Goal: Task Accomplishment & Management: Manage account settings

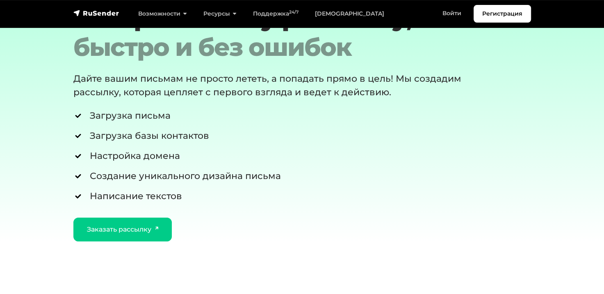
scroll to position [3075, 0]
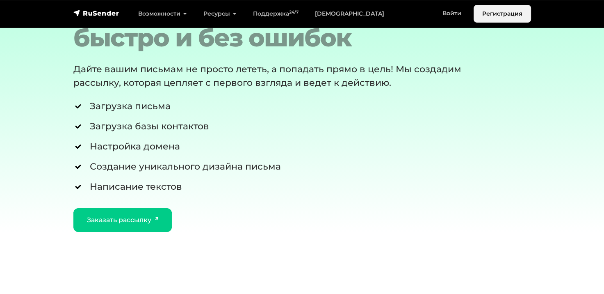
click at [494, 18] on link "Регистрация" at bounding box center [502, 14] width 57 height 18
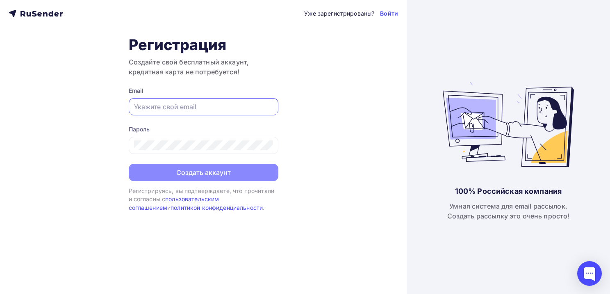
click at [155, 107] on input "text" at bounding box center [203, 107] width 139 height 10
type input "Skrabinanton7@gmail.com"
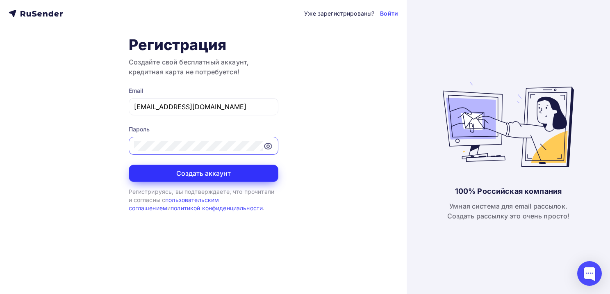
click at [182, 172] on button "Создать аккаунт" at bounding box center [204, 172] width 150 height 17
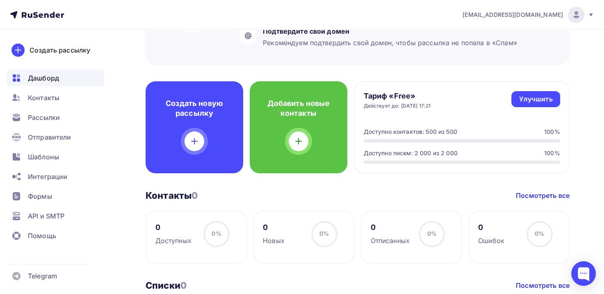
scroll to position [205, 0]
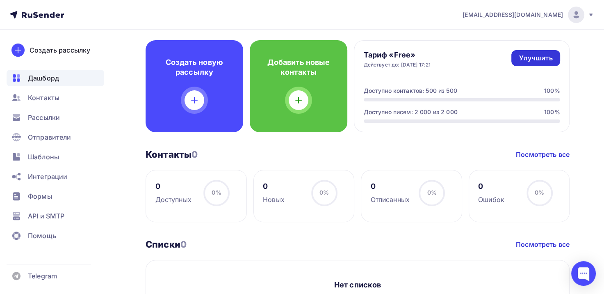
click at [538, 58] on div "Улучшить" at bounding box center [536, 57] width 34 height 9
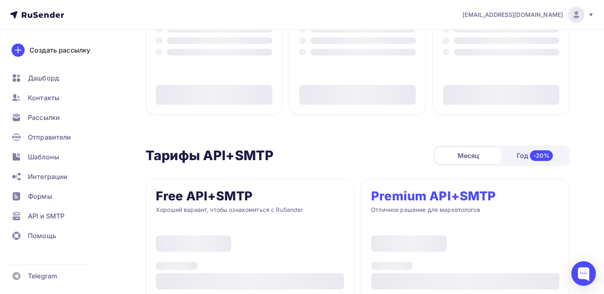
type input "500"
type input "100"
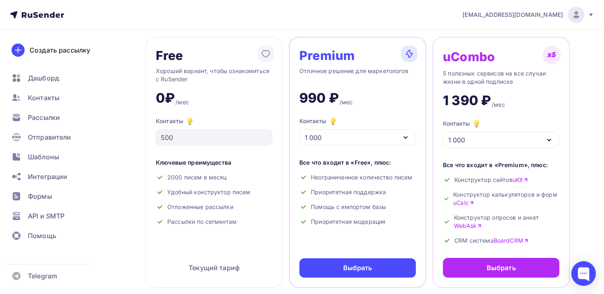
scroll to position [82, 0]
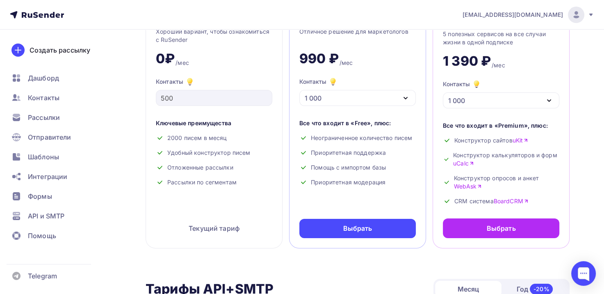
click at [407, 100] on icon "button" at bounding box center [406, 98] width 10 height 10
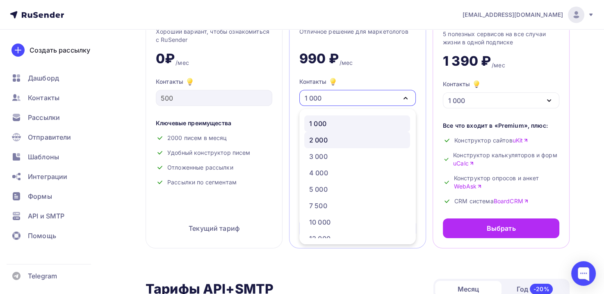
click at [316, 137] on div "2 000" at bounding box center [318, 140] width 18 height 10
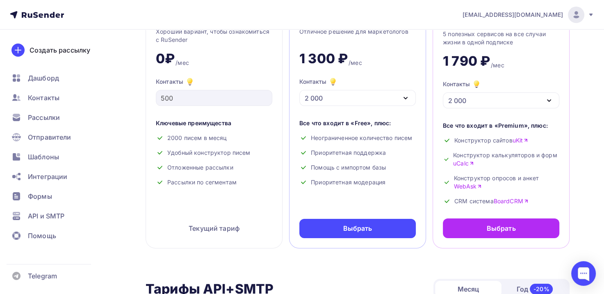
click at [429, 105] on div "Free Хороший вариант, чтобы ознакомиться с RuSender 0₽ /мес Контакты 500 Ключев…" at bounding box center [358, 123] width 424 height 251
click at [192, 233] on div "Текущий тариф" at bounding box center [214, 228] width 116 height 20
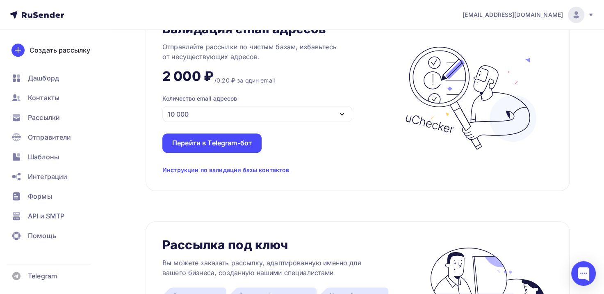
scroll to position [656, 0]
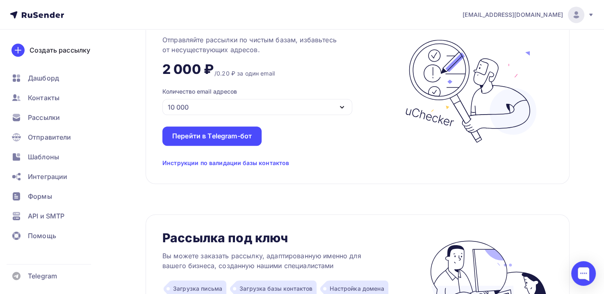
click at [342, 107] on icon "button" at bounding box center [341, 107] width 3 height 2
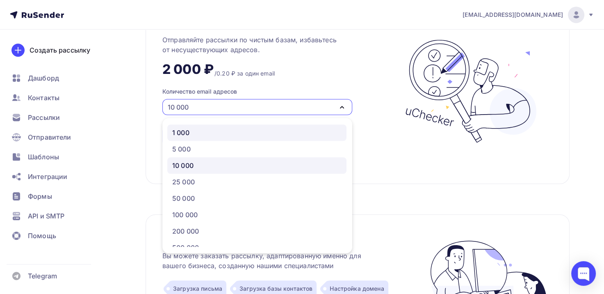
click at [181, 132] on div "1 000" at bounding box center [180, 133] width 17 height 10
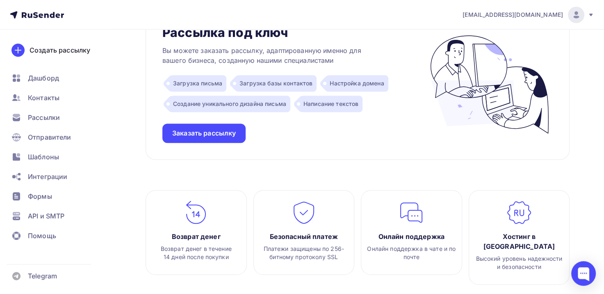
scroll to position [820, 0]
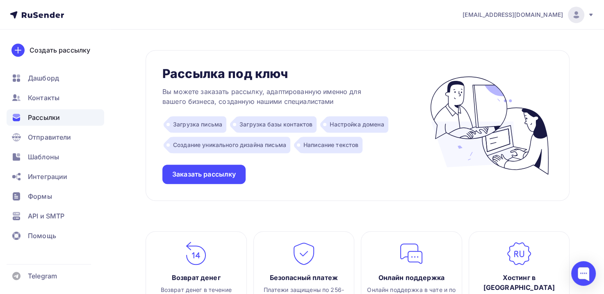
click at [49, 118] on span "Рассылки" at bounding box center [44, 117] width 32 height 10
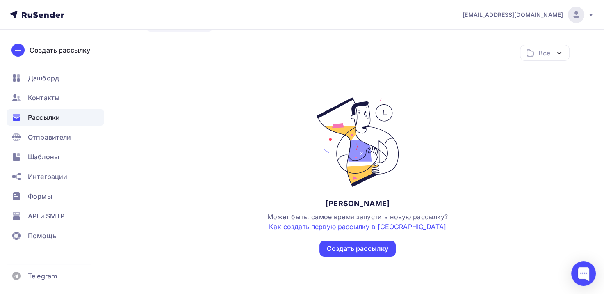
scroll to position [74, 0]
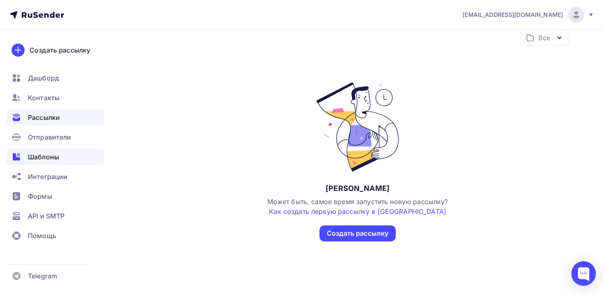
click at [49, 156] on span "Шаблоны" at bounding box center [43, 157] width 31 height 10
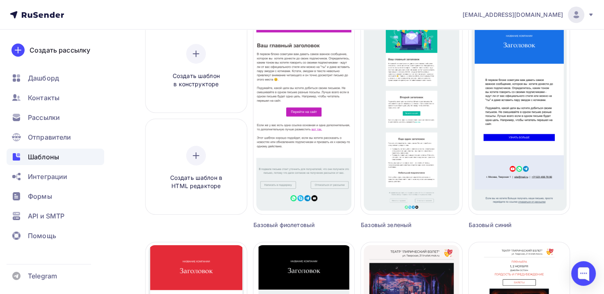
scroll to position [82, 0]
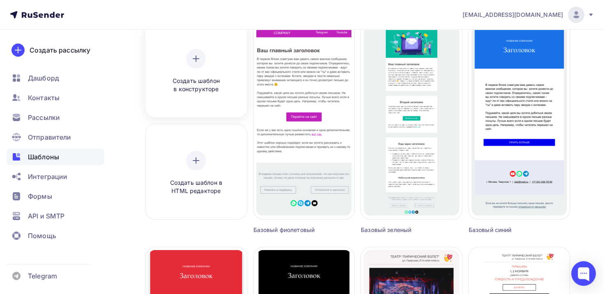
click at [193, 66] on div at bounding box center [196, 59] width 20 height 20
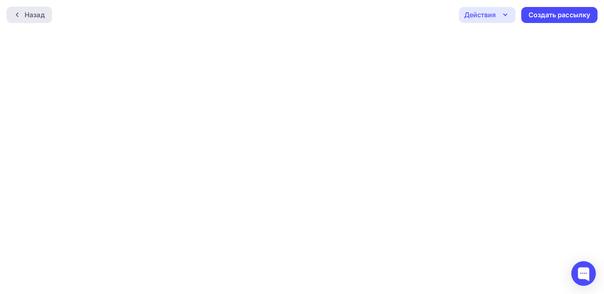
click at [31, 16] on div "Назад" at bounding box center [35, 15] width 20 height 10
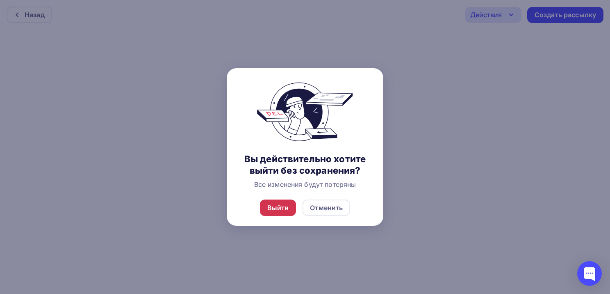
click at [280, 213] on div "Выйти" at bounding box center [278, 207] width 36 height 16
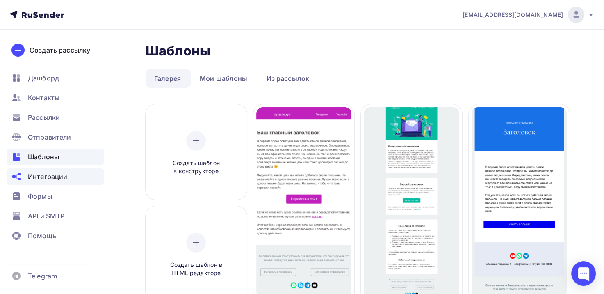
click at [52, 177] on span "Интеграции" at bounding box center [47, 176] width 39 height 10
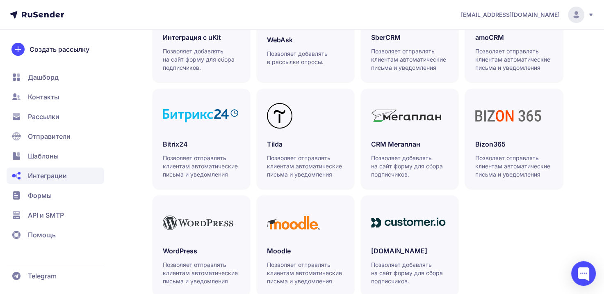
scroll to position [270, 0]
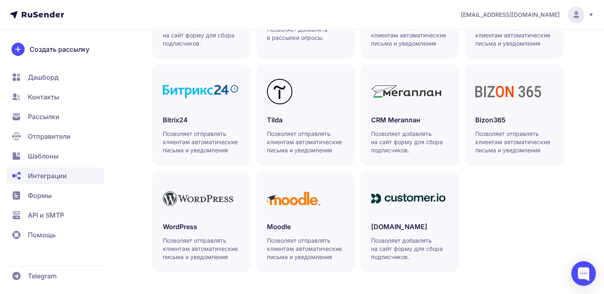
click at [44, 196] on span "Формы" at bounding box center [40, 195] width 24 height 10
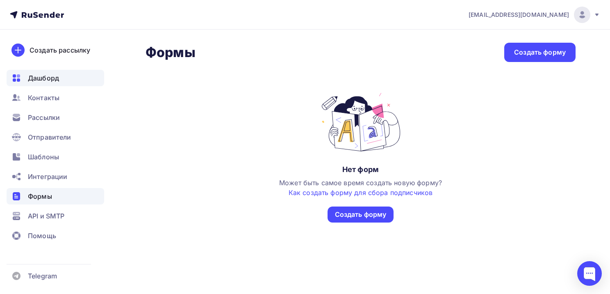
click at [43, 80] on span "Дашборд" at bounding box center [43, 78] width 31 height 10
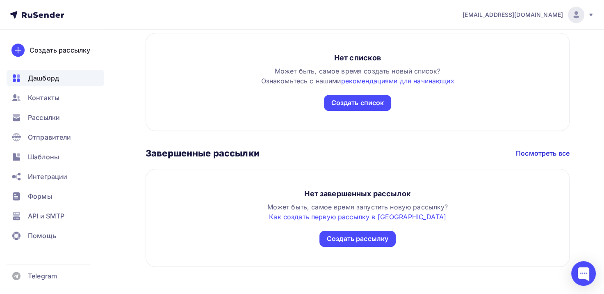
scroll to position [437, 0]
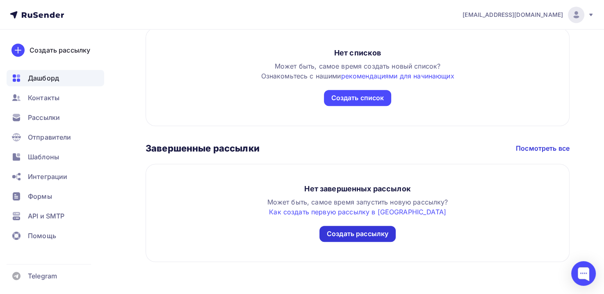
click at [365, 237] on div "Создать рассылку" at bounding box center [358, 233] width 62 height 9
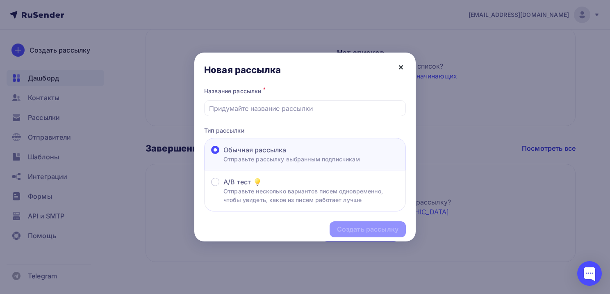
click at [401, 67] on icon at bounding box center [400, 67] width 3 height 3
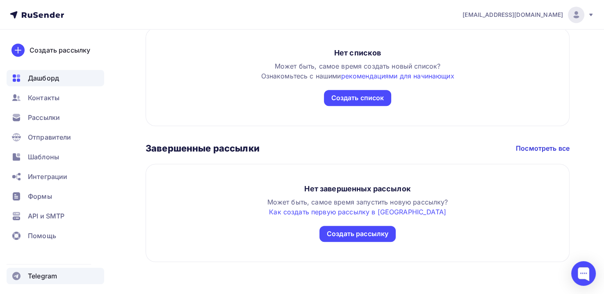
click at [36, 277] on span "Telegram" at bounding box center [42, 276] width 29 height 10
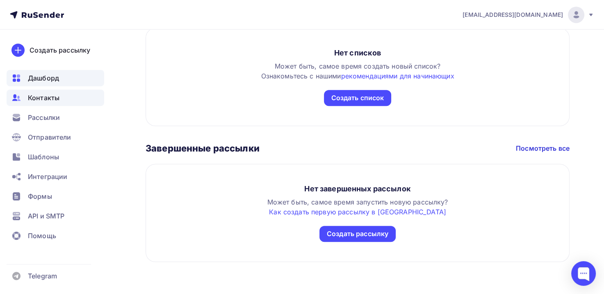
click at [41, 98] on span "Контакты" at bounding box center [44, 98] width 32 height 10
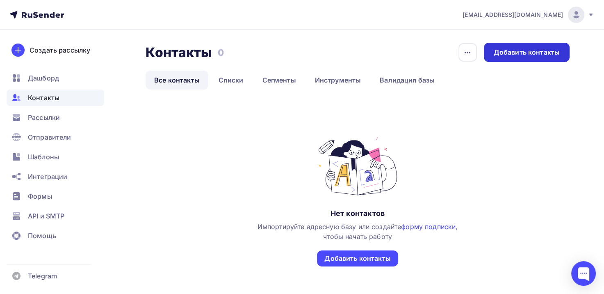
click at [549, 52] on div "Добавить контакты" at bounding box center [527, 52] width 66 height 9
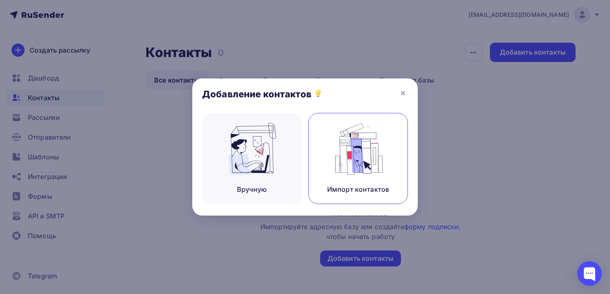
click at [359, 172] on img at bounding box center [358, 149] width 55 height 52
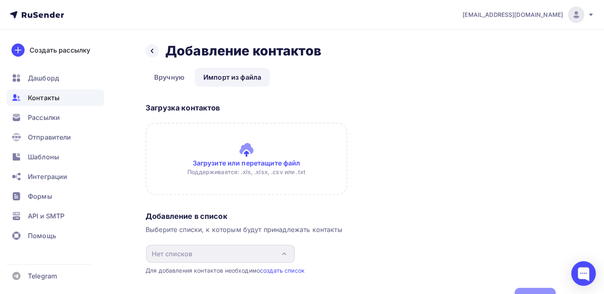
click at [43, 98] on span "Контакты" at bounding box center [44, 98] width 32 height 10
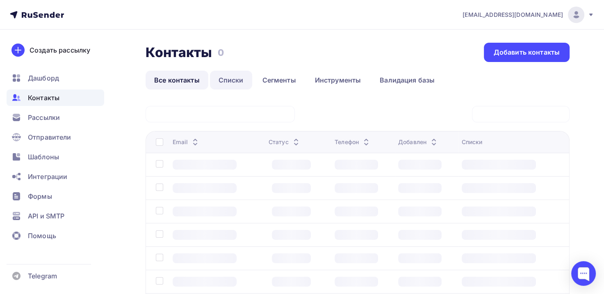
click at [231, 81] on link "Списки" at bounding box center [231, 80] width 42 height 19
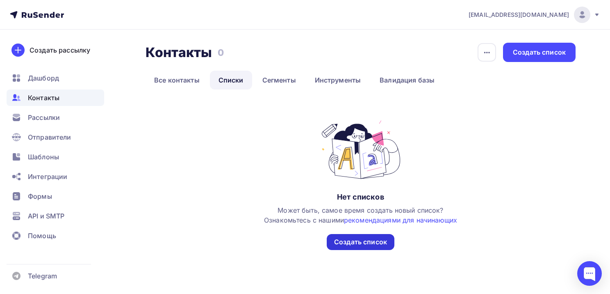
click at [356, 239] on div "Создать список" at bounding box center [360, 241] width 53 height 9
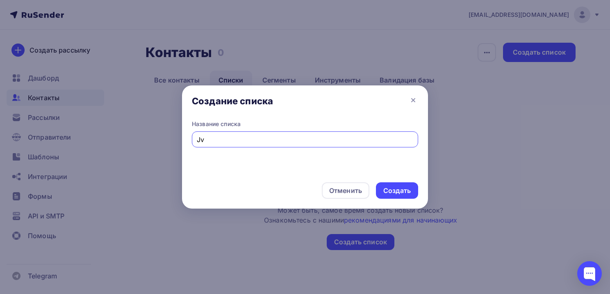
type input "J"
type input "Омоложение лица"
click at [400, 187] on div "Создать" at bounding box center [396, 190] width 27 height 9
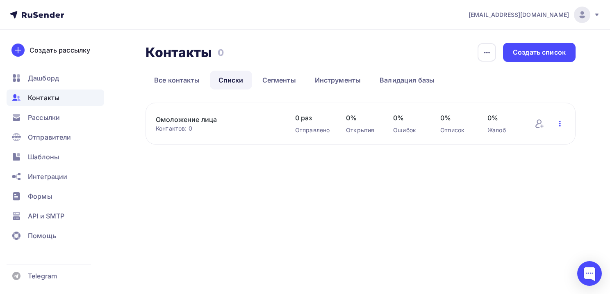
click at [558, 123] on icon "button" at bounding box center [560, 123] width 10 height 10
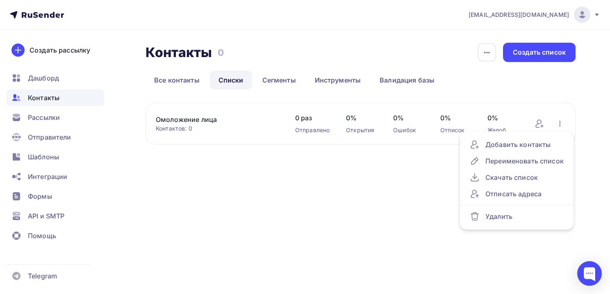
click at [371, 192] on div "skrabinanton7@gmail.com Аккаунт Тарифы Выйти Создать рассылку Дашборд Контакты …" at bounding box center [305, 147] width 610 height 294
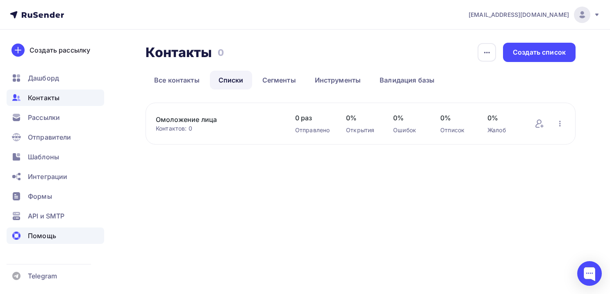
click at [39, 235] on span "Помощь" at bounding box center [42, 235] width 28 height 10
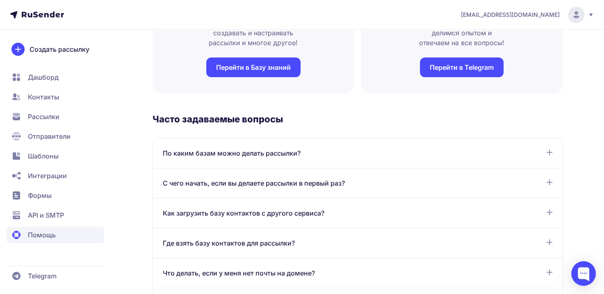
scroll to position [205, 0]
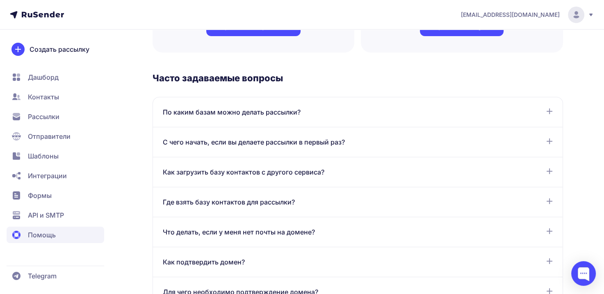
click at [232, 173] on span "Как загрузить базу контактов с другого сервиса?" at bounding box center [244, 172] width 162 height 10
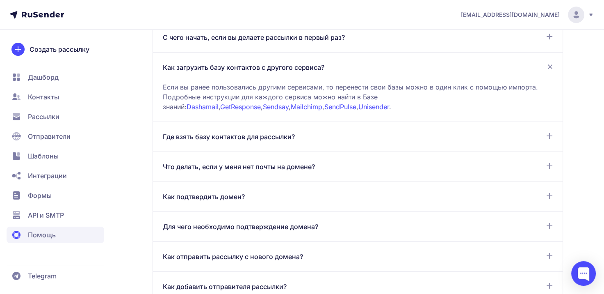
scroll to position [328, 0]
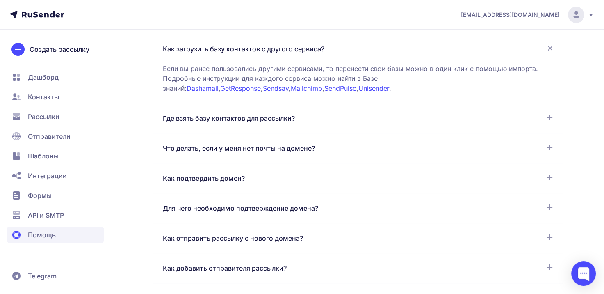
click at [251, 120] on span "Где взять базу контактов для рассылки?" at bounding box center [229, 118] width 132 height 10
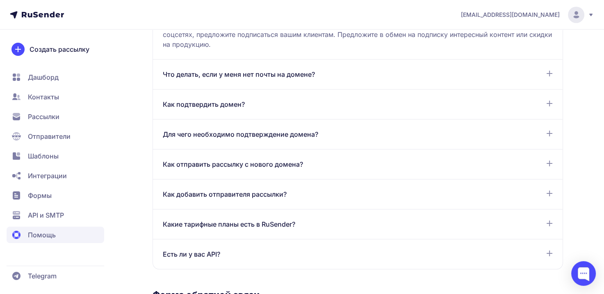
scroll to position [492, 0]
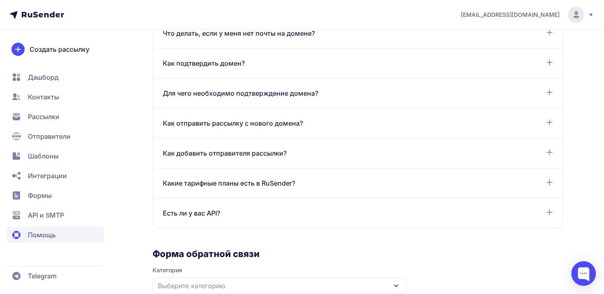
click at [212, 61] on span "Как подтвердить домен?" at bounding box center [204, 63] width 82 height 10
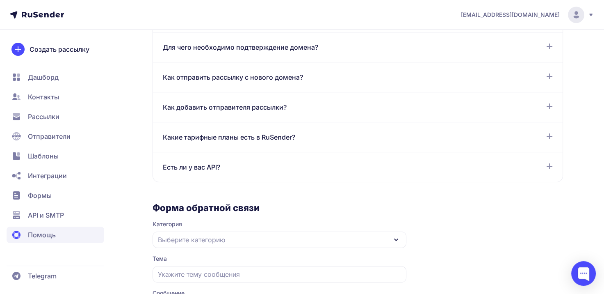
scroll to position [615, 0]
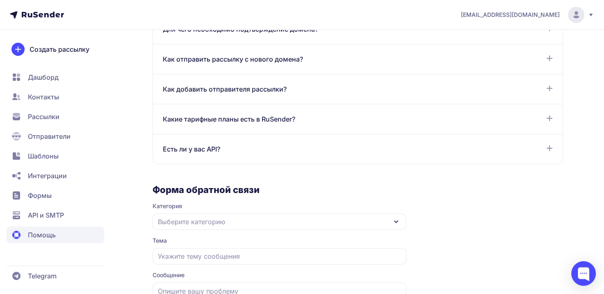
click at [218, 144] on span "Есть ли у вас API?" at bounding box center [191, 149] width 57 height 10
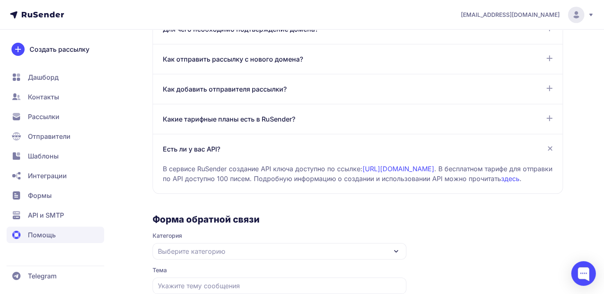
click at [235, 134] on div "Какие тарифные планы есть в RuSender? В сервисе RuSender доступно три тарифных …" at bounding box center [358, 163] width 410 height 59
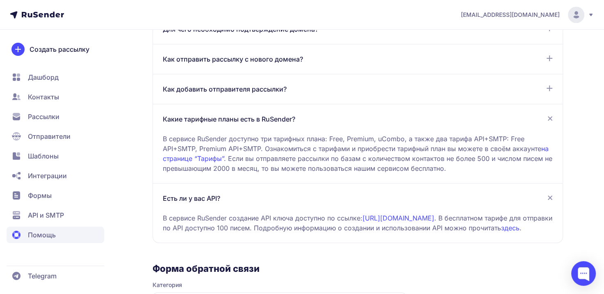
click at [235, 84] on span "Как добавить отправителя рассылки?" at bounding box center [225, 89] width 124 height 10
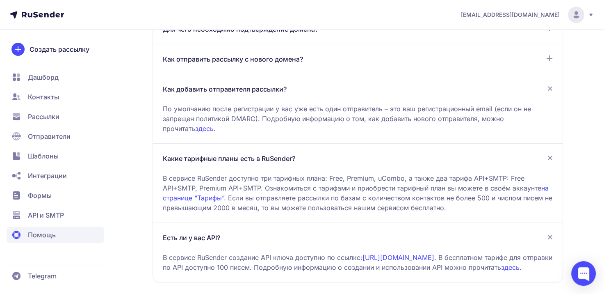
scroll to position [574, 0]
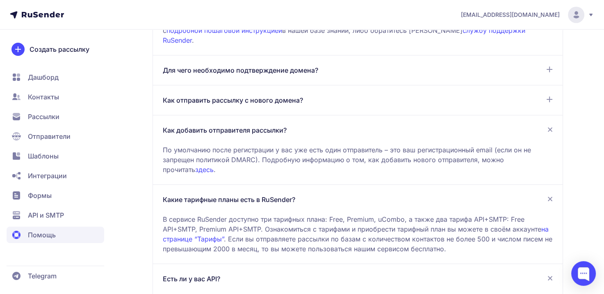
click at [230, 115] on div "Как отправить рассылку с нового домена? Если вы впервые создали почту на домене…" at bounding box center [358, 149] width 410 height 69
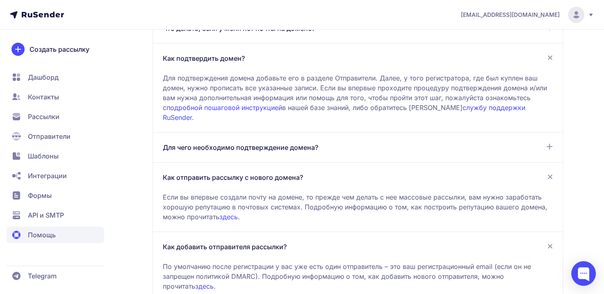
scroll to position [492, 0]
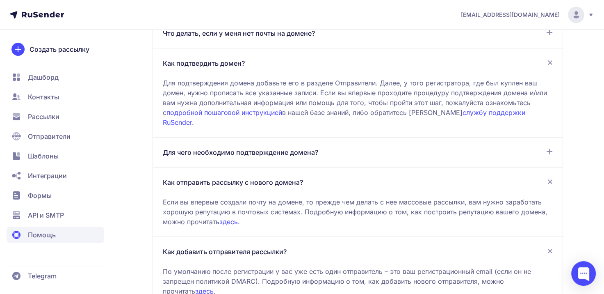
click at [251, 147] on span "Для чего необходимо подтверждение домена?" at bounding box center [240, 152] width 155 height 10
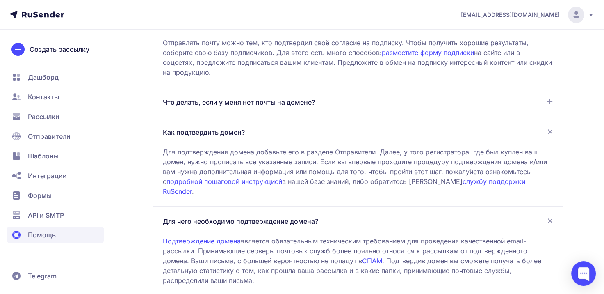
scroll to position [369, 0]
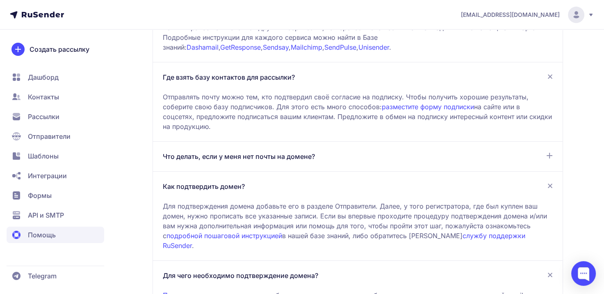
click at [219, 153] on span "Что делать, если у меня нет почты на домене?" at bounding box center [239, 156] width 152 height 10
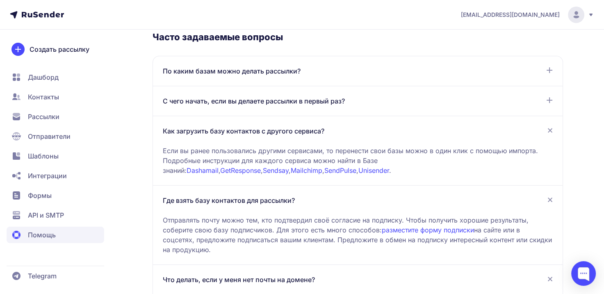
scroll to position [205, 0]
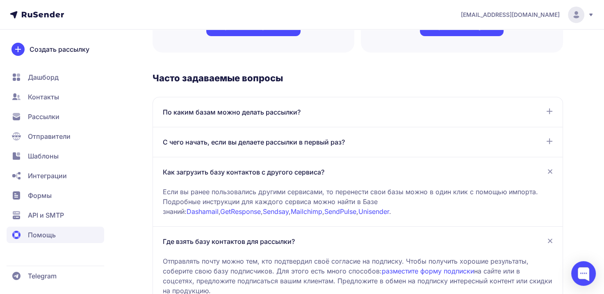
click at [225, 142] on span "С чего начать, если вы делаете рассылки в первый раз?" at bounding box center [254, 142] width 182 height 10
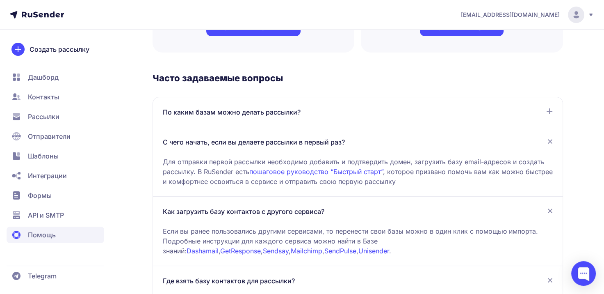
click at [291, 169] on link "пошаговое руководство “Быстрый старт”" at bounding box center [316, 171] width 134 height 8
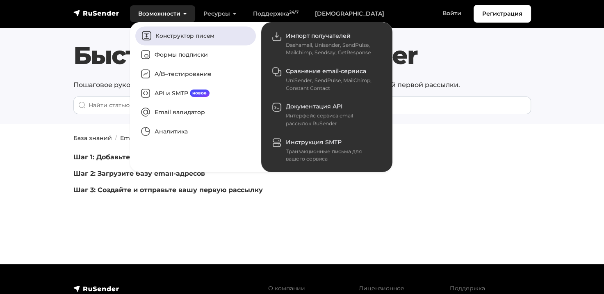
click at [178, 36] on link "Конструктор писем" at bounding box center [195, 35] width 121 height 19
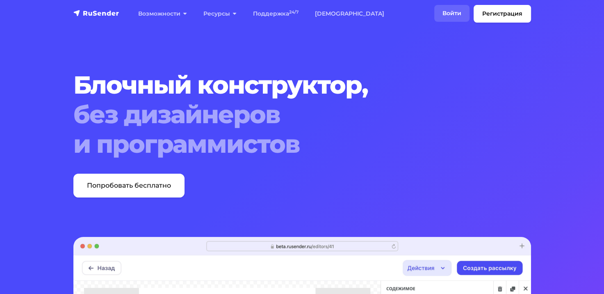
click at [446, 14] on link "Войти" at bounding box center [451, 13] width 35 height 17
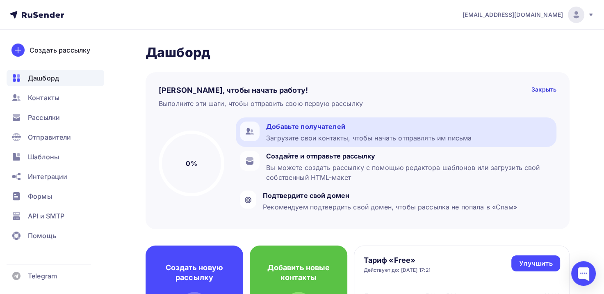
click at [323, 126] on div "Добавьте получателей" at bounding box center [368, 126] width 205 height 10
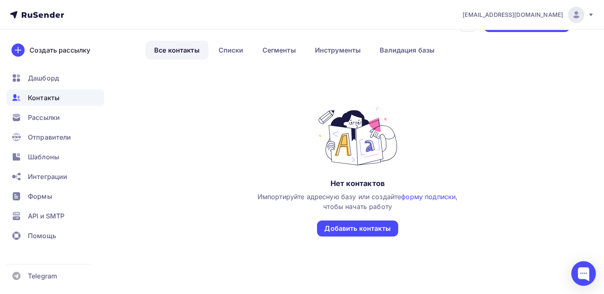
scroll to position [42, 0]
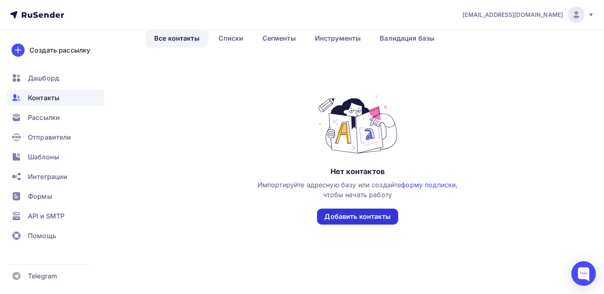
click at [356, 220] on div "Добавить контакты" at bounding box center [357, 216] width 66 height 9
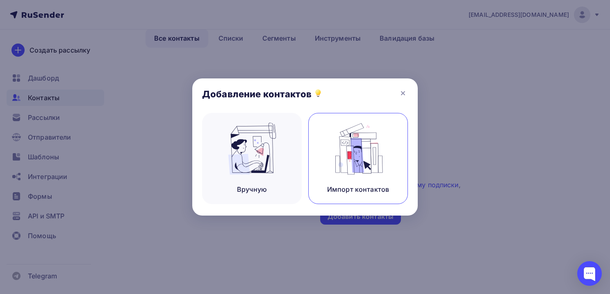
click at [364, 178] on div "Импорт контактов" at bounding box center [358, 158] width 100 height 91
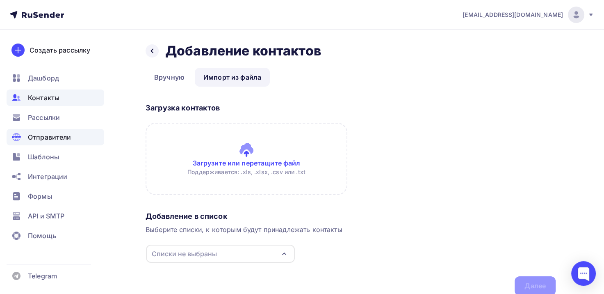
click at [48, 136] on span "Отправители" at bounding box center [49, 137] width 43 height 10
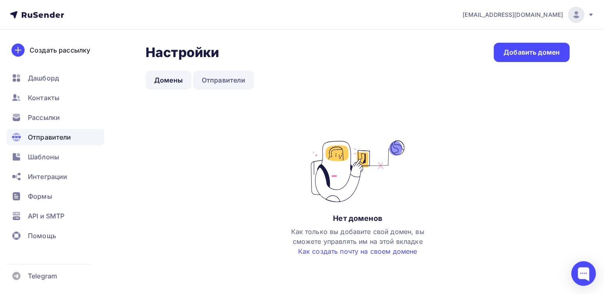
click at [233, 79] on link "Отправители" at bounding box center [223, 80] width 61 height 19
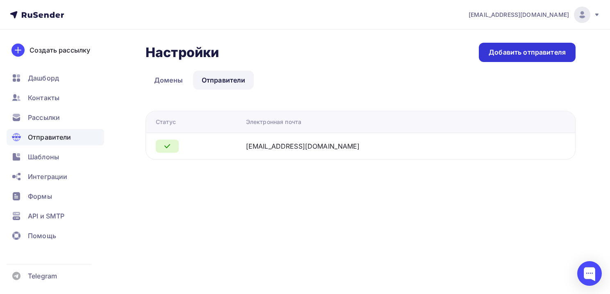
click at [529, 55] on div "Добавить отправителя" at bounding box center [527, 52] width 77 height 9
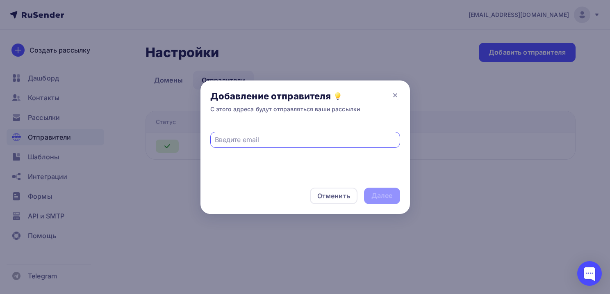
paste input "vashyuspehy.ru"
type input "vashyuspehy.ru"
click at [386, 195] on div "Отменить Далее" at bounding box center [306, 196] width 210 height 36
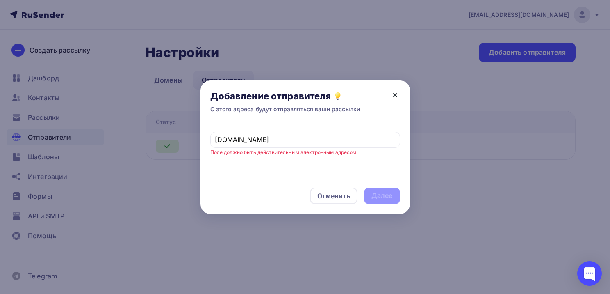
click at [395, 94] on icon at bounding box center [395, 94] width 3 height 3
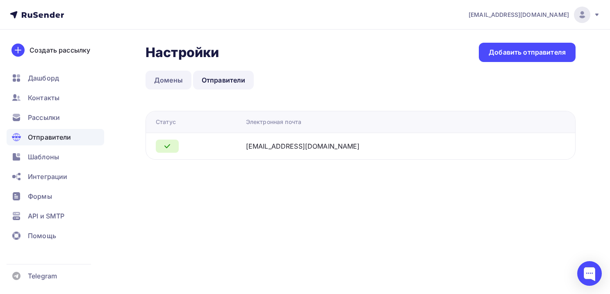
click at [173, 80] on link "Домены" at bounding box center [169, 80] width 46 height 19
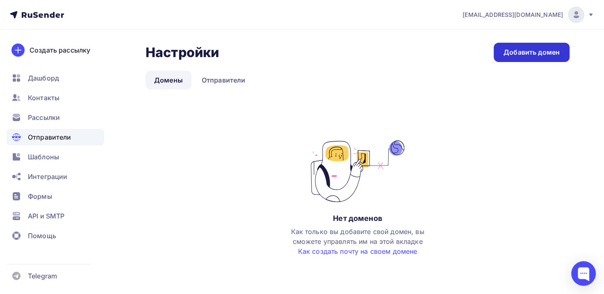
click at [526, 51] on div "Добавить домен" at bounding box center [532, 52] width 56 height 9
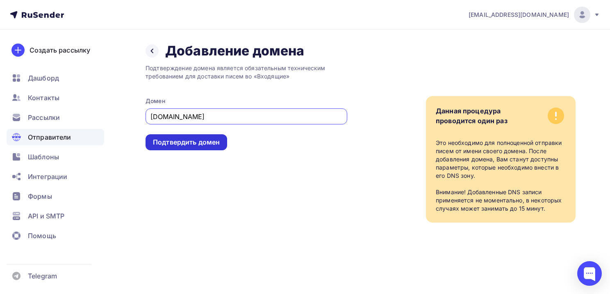
type input "vashyuspehy.ru"
click at [182, 141] on div "Подтвердить домен" at bounding box center [186, 141] width 67 height 9
click at [208, 144] on div "Подтвердить домен" at bounding box center [186, 141] width 67 height 9
click at [174, 141] on div "Подтвердить домен" at bounding box center [186, 141] width 67 height 9
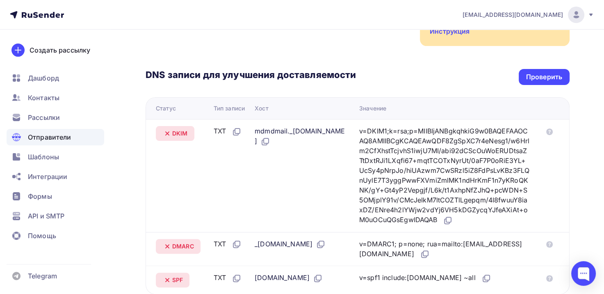
scroll to position [210, 0]
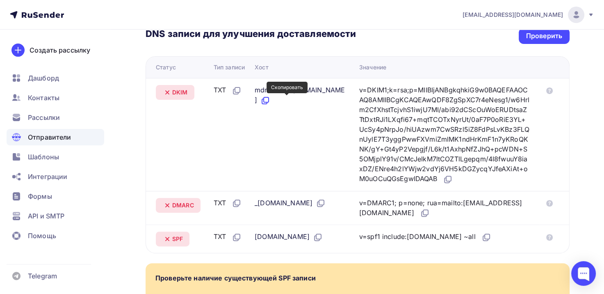
click at [270, 100] on icon at bounding box center [265, 101] width 10 height 10
click at [453, 184] on icon at bounding box center [448, 179] width 10 height 10
click at [326, 208] on icon at bounding box center [321, 203] width 10 height 10
click at [423, 214] on icon at bounding box center [425, 212] width 5 height 5
click at [317, 242] on icon at bounding box center [318, 237] width 10 height 10
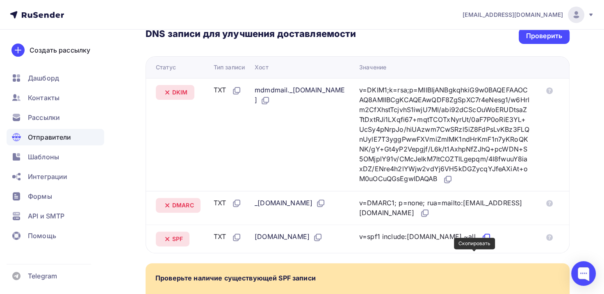
click at [485, 239] on icon at bounding box center [487, 236] width 5 height 5
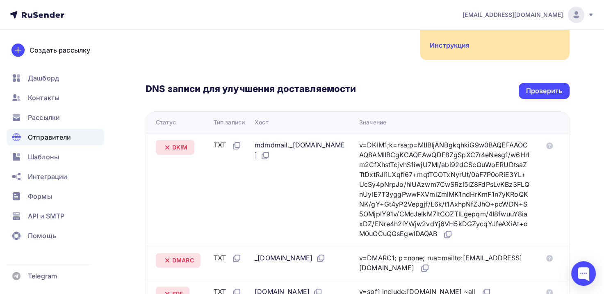
scroll to position [169, 0]
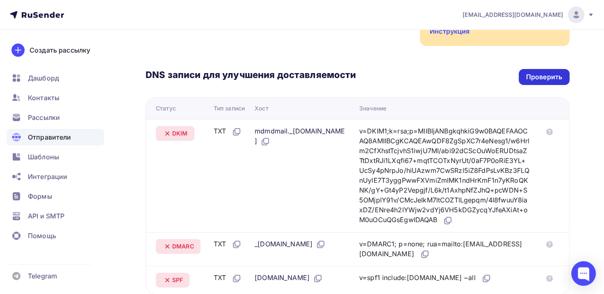
click at [545, 77] on div "Проверить" at bounding box center [544, 76] width 36 height 9
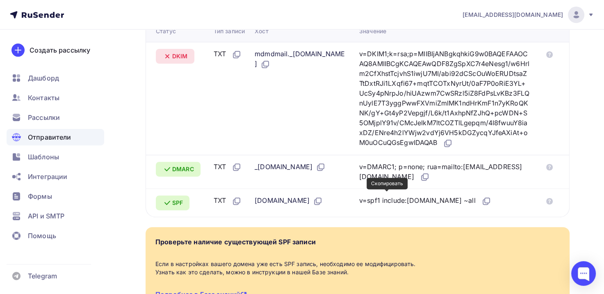
scroll to position [205, 0]
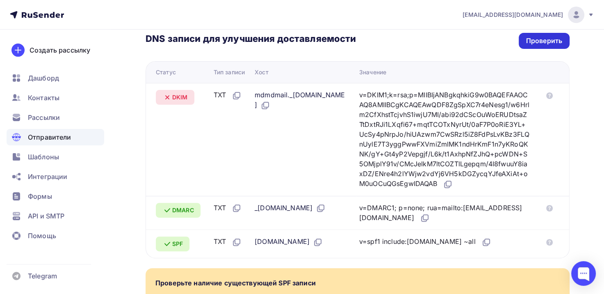
click at [526, 37] on div "Проверить" at bounding box center [544, 40] width 36 height 9
click at [540, 39] on div "Проверить" at bounding box center [544, 40] width 36 height 9
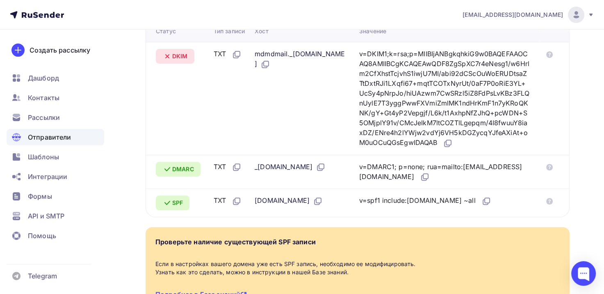
drag, startPoint x: 467, startPoint y: 152, endPoint x: 372, endPoint y: 54, distance: 136.6
click at [372, 54] on tr "DKIM TXT mdmdmail._domainkey.vashyuspehy.ru v=DKIM1;k=rsa;p=MIIBIjANBgkqhkiG9w0…" at bounding box center [357, 98] width 423 height 113
click at [356, 54] on td "mdmdmail._[DOMAIN_NAME]" at bounding box center [303, 98] width 105 height 113
drag, startPoint x: 469, startPoint y: 154, endPoint x: 374, endPoint y: 56, distance: 136.6
click at [374, 56] on td "v=DKIM1;k=rsa;p=MIIBIjANBgkqhkiG9w0BAQEFAAOCAQ8AMIIBCgKCAQEAwQDF8ZgSpXC7r4eNesg…" at bounding box center [448, 98] width 184 height 113
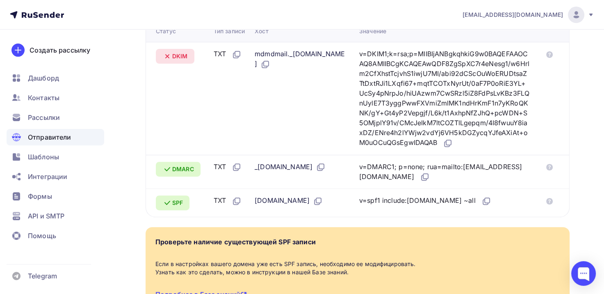
copy div "v=DKIM1;k=rsa;p=MIIBIjANBgkqhkiG9w0BAQEFAAOCAQ8AMIIBCgKCAQEAwQDF8ZgSpXC7r4eNesg…"
click at [270, 63] on icon at bounding box center [265, 64] width 10 height 10
click at [269, 63] on icon at bounding box center [266, 63] width 5 height 5
click at [270, 62] on icon at bounding box center [265, 64] width 10 height 10
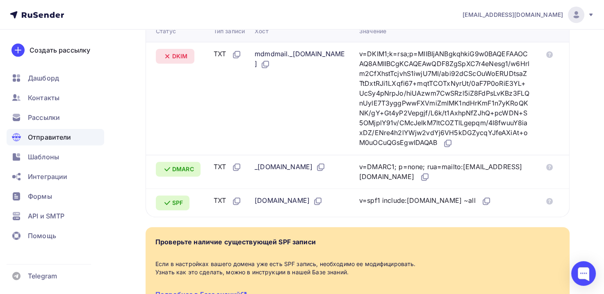
drag, startPoint x: 278, startPoint y: 66, endPoint x: 256, endPoint y: 53, distance: 25.4
click at [256, 53] on td "mdmdmail._[DOMAIN_NAME]" at bounding box center [303, 98] width 105 height 113
copy div "mdmdmail._[DOMAIN_NAME]"
click at [350, 134] on td "mdmdmail._[DOMAIN_NAME]" at bounding box center [303, 98] width 105 height 113
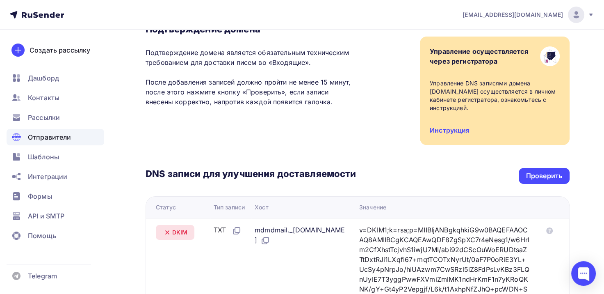
scroll to position [164, 0]
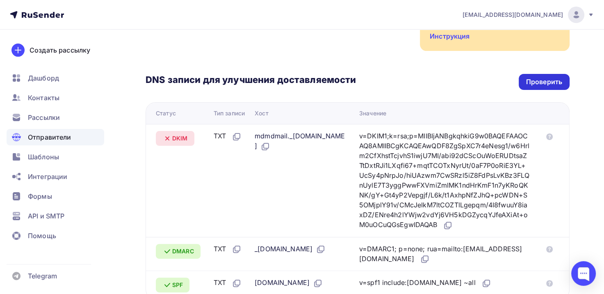
click at [534, 82] on div "Проверить" at bounding box center [544, 81] width 36 height 9
click at [550, 84] on div "Проверить" at bounding box center [544, 81] width 36 height 9
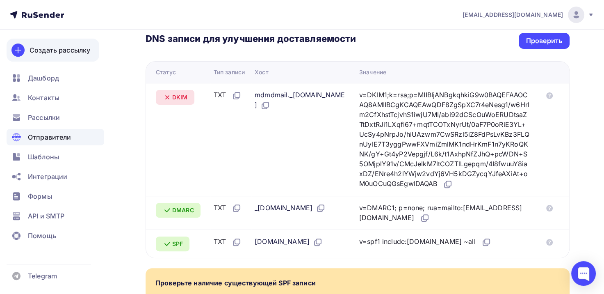
click at [40, 52] on div "Создать рассылку" at bounding box center [60, 50] width 61 height 10
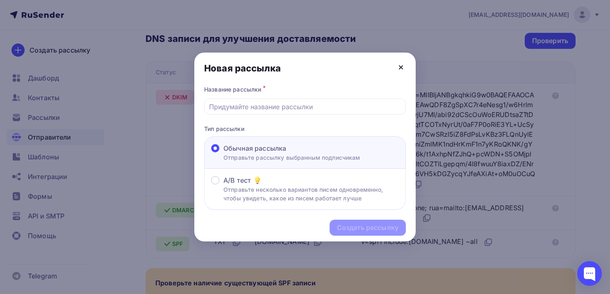
click at [399, 66] on icon at bounding box center [401, 67] width 10 height 10
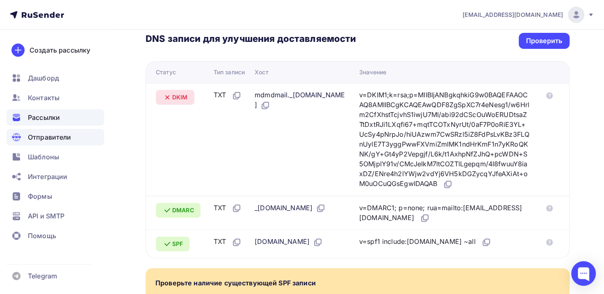
click at [49, 119] on span "Рассылки" at bounding box center [44, 117] width 32 height 10
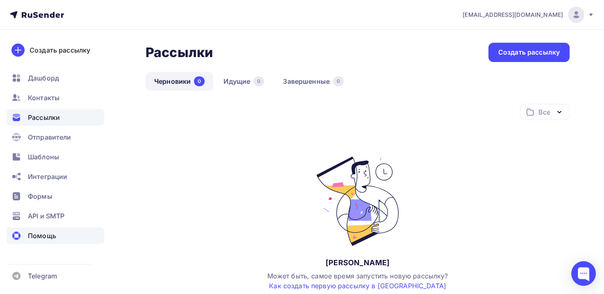
click at [31, 235] on span "Помощь" at bounding box center [42, 235] width 28 height 10
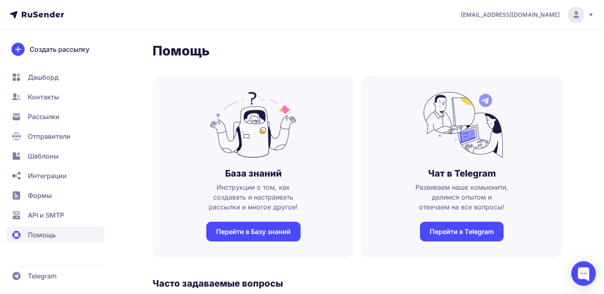
click at [242, 174] on h3 "База знаний" at bounding box center [253, 172] width 57 height 11
click at [257, 235] on link "Перейти в Базу знаний" at bounding box center [253, 231] width 94 height 20
click at [49, 132] on span "Отправители" at bounding box center [49, 136] width 43 height 10
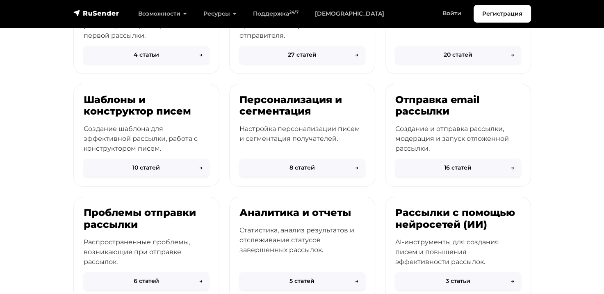
scroll to position [164, 0]
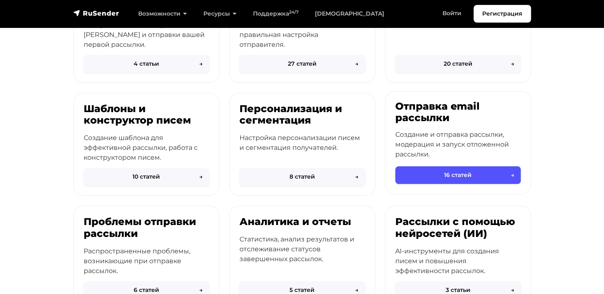
click at [462, 170] on button "16 статей →" at bounding box center [457, 175] width 125 height 18
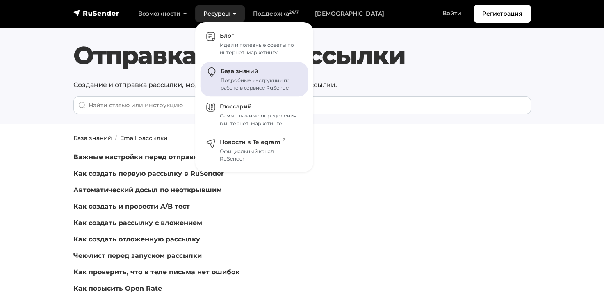
click at [240, 82] on div "Подробные инструкции по работе в сервисе RuSender" at bounding box center [260, 84] width 78 height 15
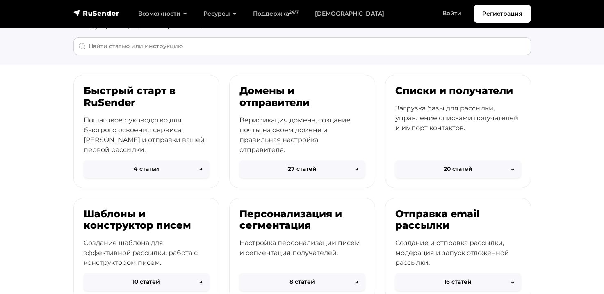
scroll to position [82, 0]
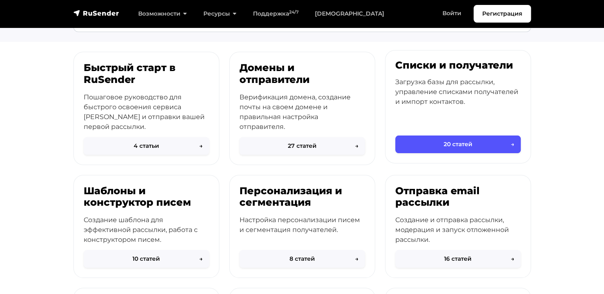
click at [472, 146] on button "20 статей →" at bounding box center [457, 144] width 125 height 18
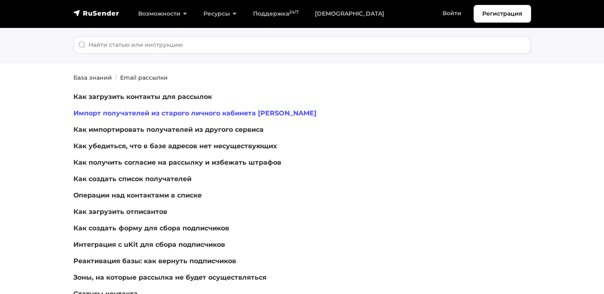
scroll to position [41, 0]
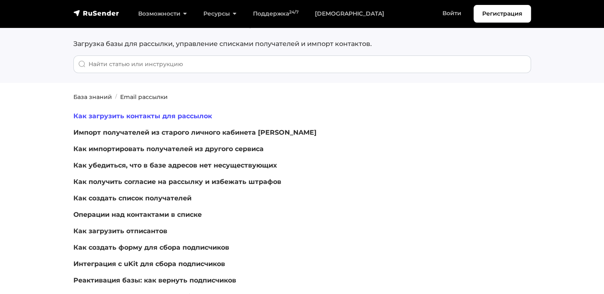
click at [166, 114] on link "Как загрузить контакты для рассылок" at bounding box center [142, 116] width 139 height 8
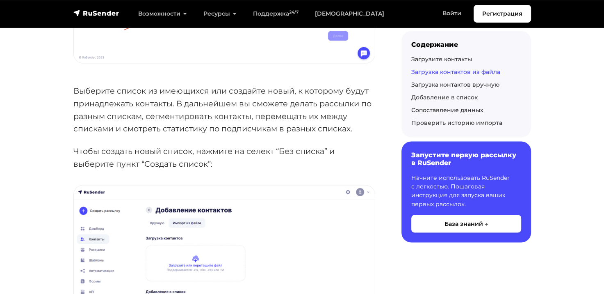
scroll to position [1312, 0]
click at [462, 84] on link "Загрузка контактов вручную" at bounding box center [455, 84] width 88 height 7
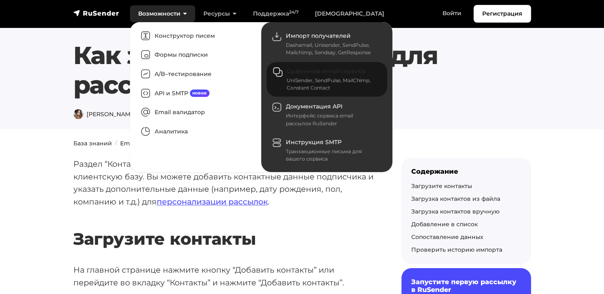
click at [319, 77] on div "UniSender, SendPulse, MailChimp, Constant Contact" at bounding box center [332, 84] width 91 height 15
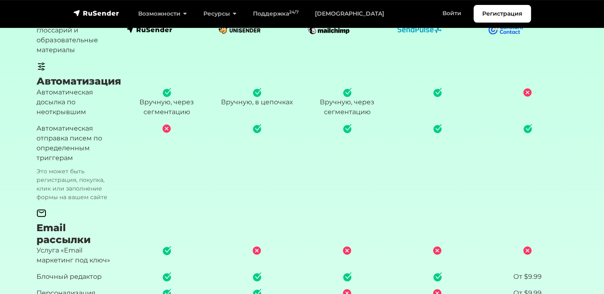
scroll to position [533, 0]
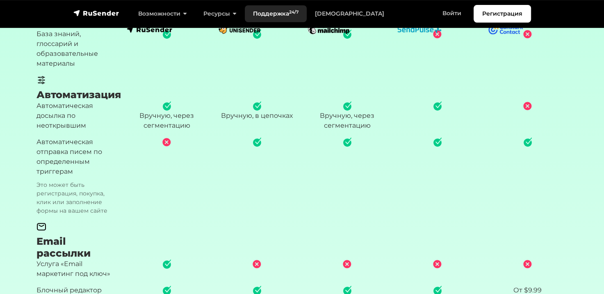
click at [273, 12] on link "Поддержка 24/7" at bounding box center [276, 13] width 62 height 17
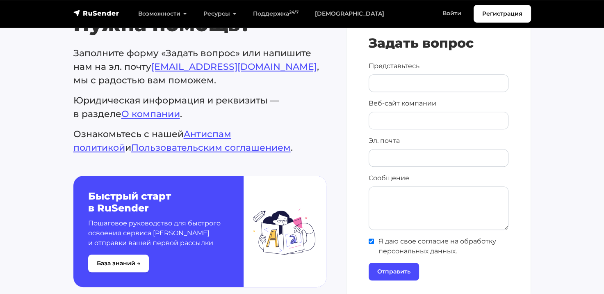
scroll to position [395, 0]
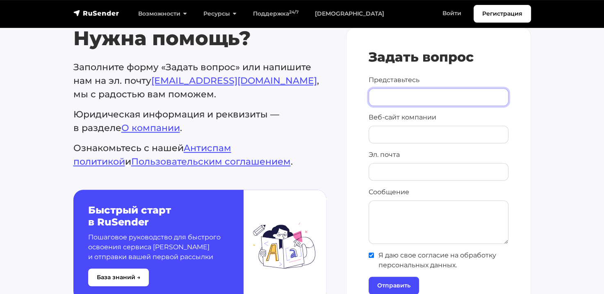
click at [377, 97] on input "Представьтесь" at bounding box center [439, 97] width 140 height 18
type input "Антон"
click at [383, 134] on input "Веб-сайт компании" at bounding box center [439, 134] width 140 height 18
paste input "[DOMAIN_NAME]"
type input "[DOMAIN_NAME]"
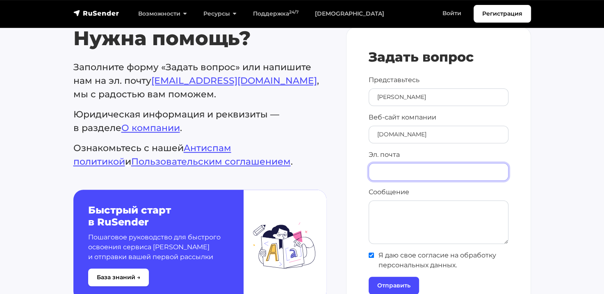
click at [381, 173] on input "Эл. почта" at bounding box center [439, 172] width 140 height 18
type input "Skrabinanton7@gmail.com"
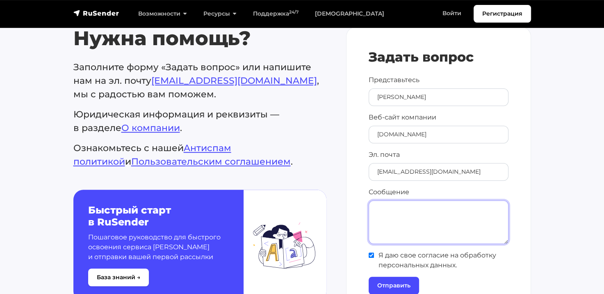
click at [376, 203] on textarea "Сообщение" at bounding box center [439, 221] width 140 height 43
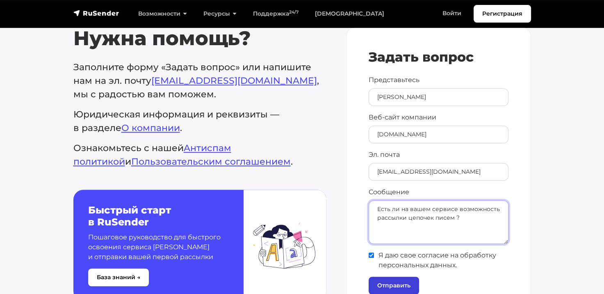
type textarea "Есть ли на вашем сервисе возможность рассылки цепочек писем ?"
drag, startPoint x: 391, startPoint y: 283, endPoint x: 466, endPoint y: 195, distance: 115.2
click at [391, 283] on input "Отправить" at bounding box center [394, 285] width 50 height 18
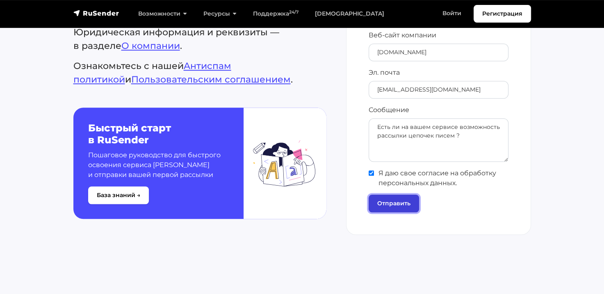
click at [402, 201] on input "Отправить" at bounding box center [394, 203] width 50 height 18
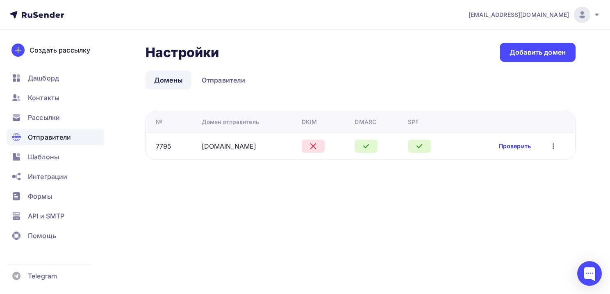
click at [518, 148] on link "Проверить" at bounding box center [515, 146] width 32 height 8
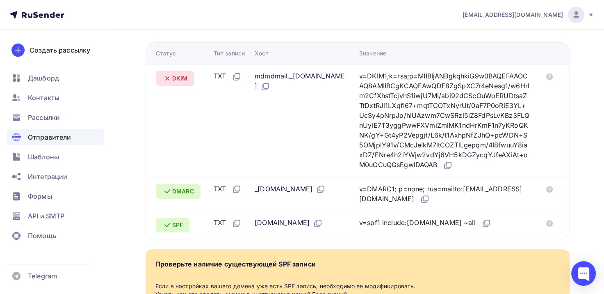
scroll to position [205, 0]
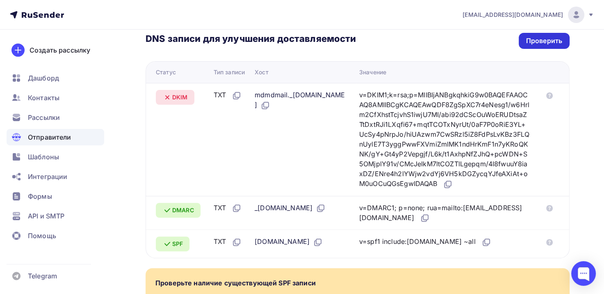
click at [531, 45] on div "Проверить" at bounding box center [544, 40] width 36 height 9
click at [164, 93] on icon at bounding box center [167, 97] width 10 height 10
click at [165, 96] on icon at bounding box center [167, 97] width 10 height 10
click at [533, 39] on div "Проверить" at bounding box center [544, 40] width 36 height 9
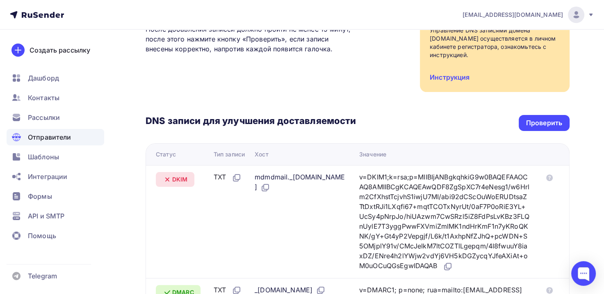
scroll to position [164, 0]
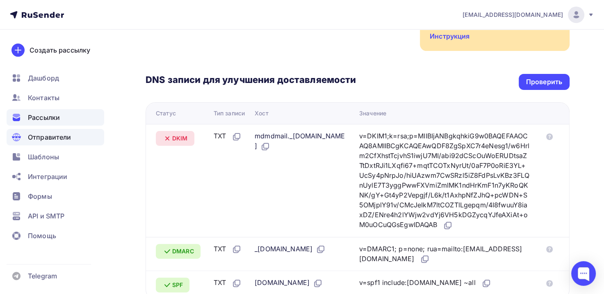
click at [51, 117] on span "Рассылки" at bounding box center [44, 117] width 32 height 10
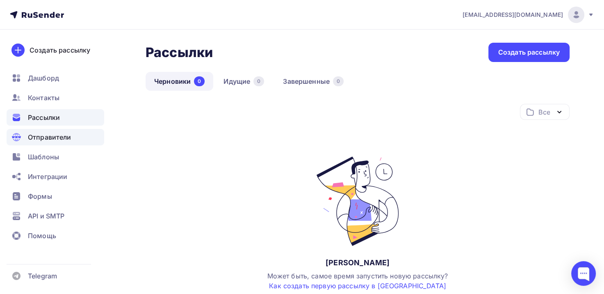
click at [52, 142] on div "Отправители" at bounding box center [56, 137] width 98 height 16
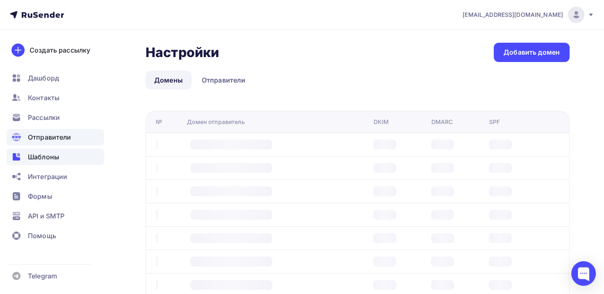
click at [46, 153] on span "Шаблоны" at bounding box center [43, 157] width 31 height 10
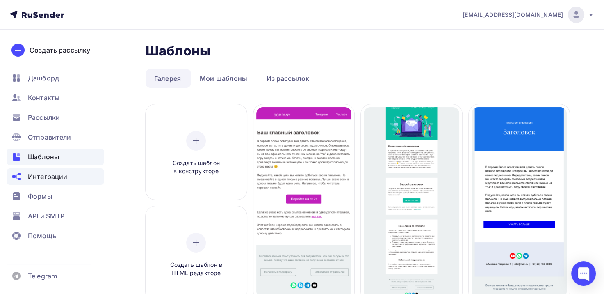
click at [45, 173] on span "Интеграции" at bounding box center [47, 176] width 39 height 10
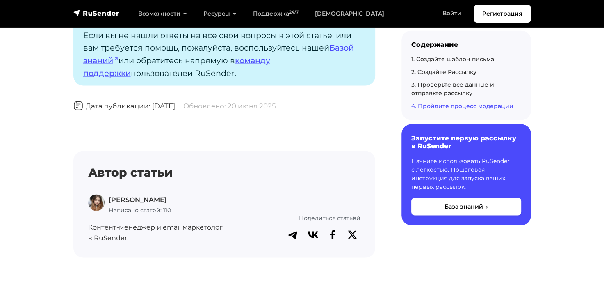
scroll to position [4592, 0]
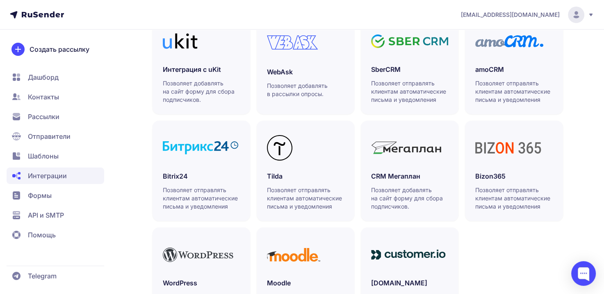
scroll to position [229, 0]
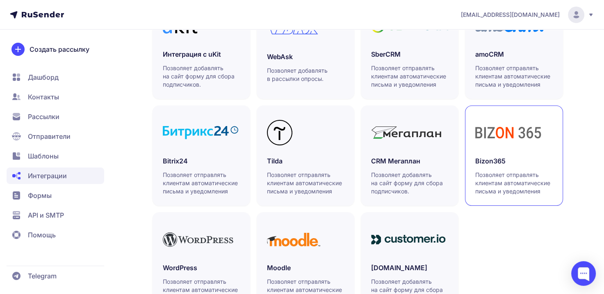
click at [522, 131] on icon at bounding box center [508, 132] width 66 height 11
click at [39, 212] on span "API и SMTP" at bounding box center [46, 215] width 36 height 10
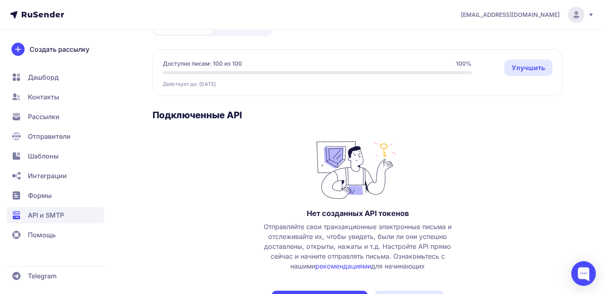
scroll to position [82, 0]
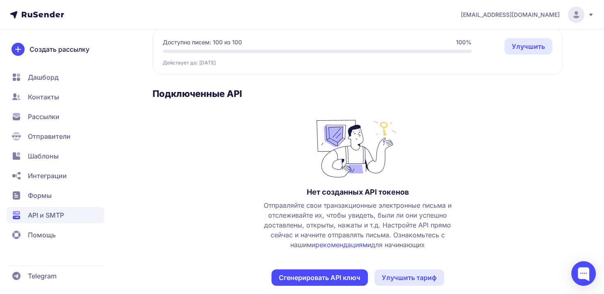
click at [41, 76] on span "Дашборд" at bounding box center [43, 77] width 31 height 10
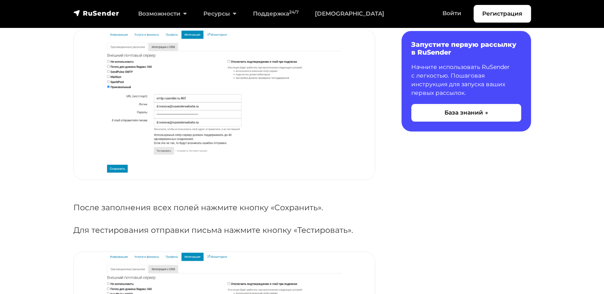
scroll to position [738, 0]
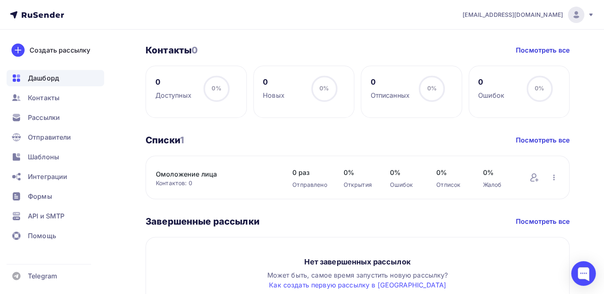
scroll to position [382, 0]
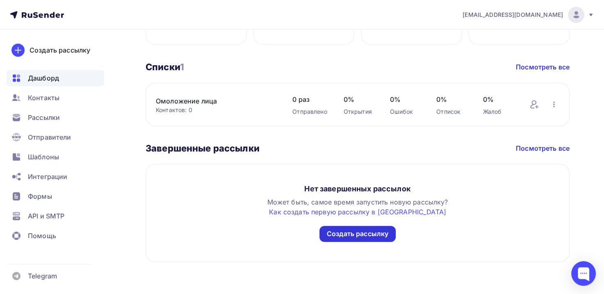
click at [346, 238] on div "Создать рассылку" at bounding box center [357, 234] width 76 height 16
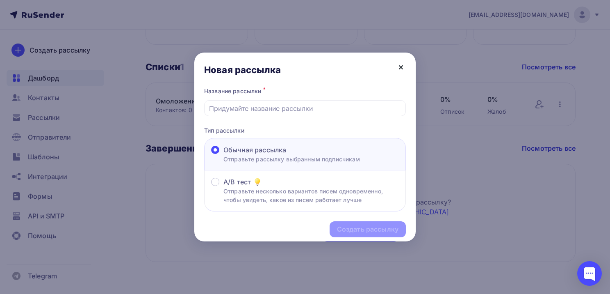
click at [403, 68] on icon at bounding box center [401, 67] width 10 height 10
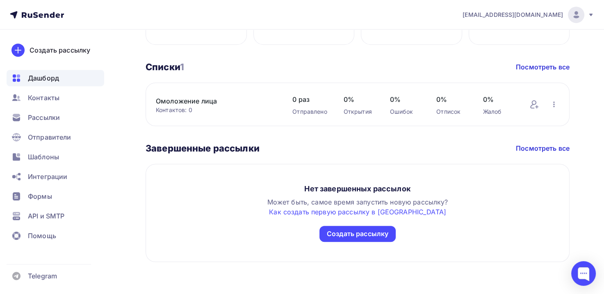
click at [592, 16] on icon at bounding box center [591, 14] width 7 height 7
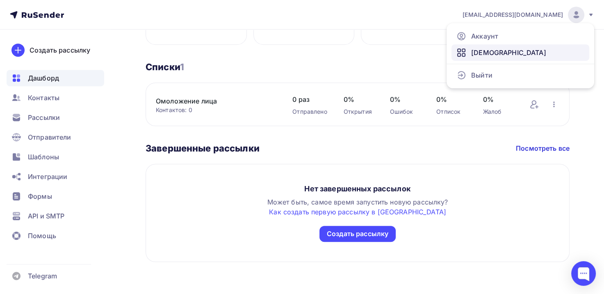
click at [484, 56] on span "[DEMOGRAPHIC_DATA]" at bounding box center [508, 53] width 75 height 10
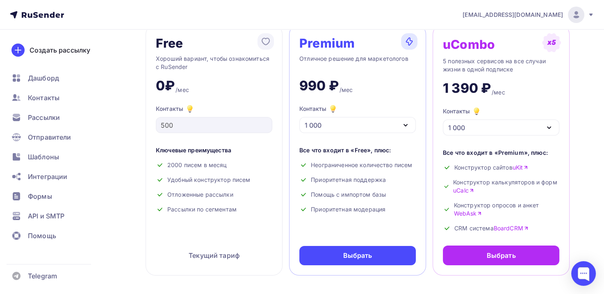
scroll to position [41, 0]
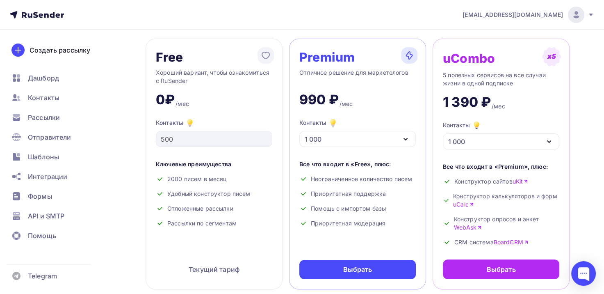
click at [408, 137] on icon "button" at bounding box center [406, 139] width 10 height 10
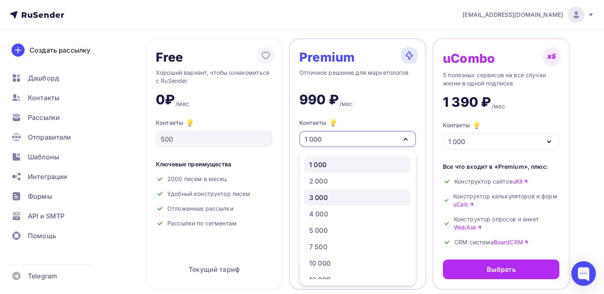
click at [320, 200] on div "3 000" at bounding box center [318, 197] width 18 height 10
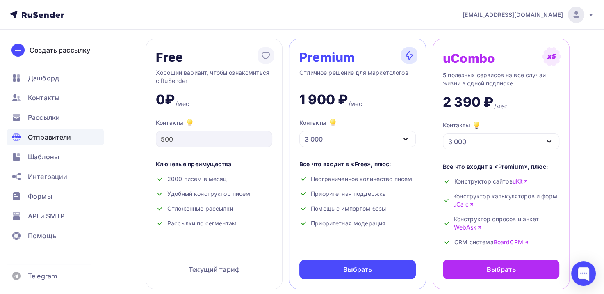
click at [45, 136] on span "Отправители" at bounding box center [49, 137] width 43 height 10
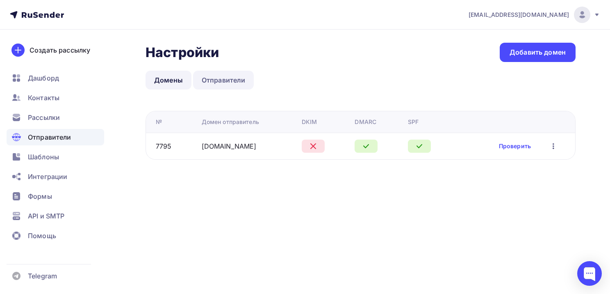
click at [229, 84] on link "Отправители" at bounding box center [223, 80] width 61 height 19
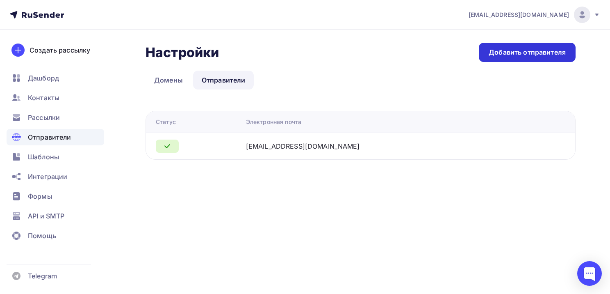
click at [536, 52] on div "Добавить отправителя" at bounding box center [527, 52] width 77 height 9
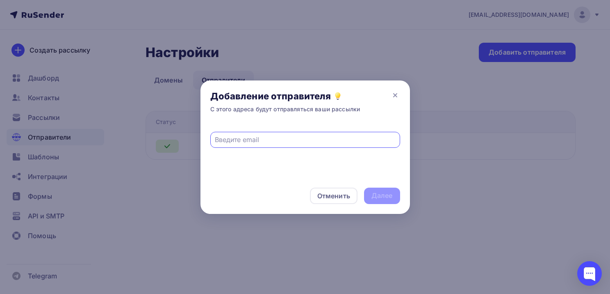
paste input "[EMAIL_ADDRESS][DOMAIN_NAME]"
type input "[EMAIL_ADDRESS][DOMAIN_NAME]"
click at [381, 196] on div "Далее" at bounding box center [381, 195] width 21 height 9
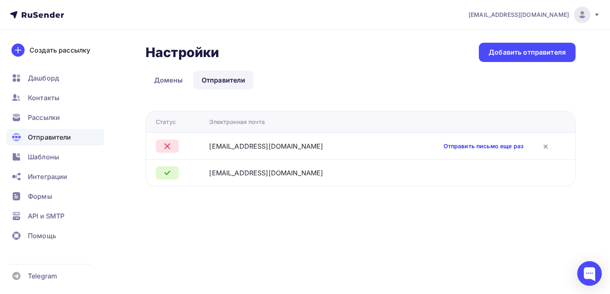
click at [493, 144] on link "Отправить письмо еще раз" at bounding box center [484, 146] width 80 height 8
click at [546, 147] on icon at bounding box center [545, 146] width 3 height 3
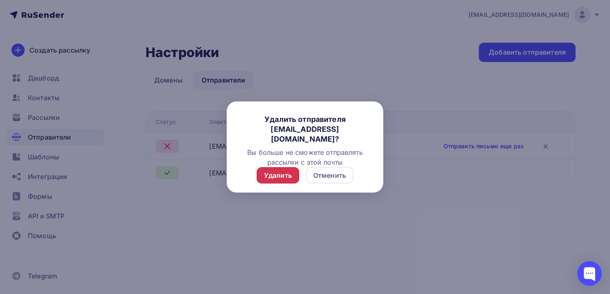
click at [273, 174] on div "Удалить" at bounding box center [278, 175] width 28 height 10
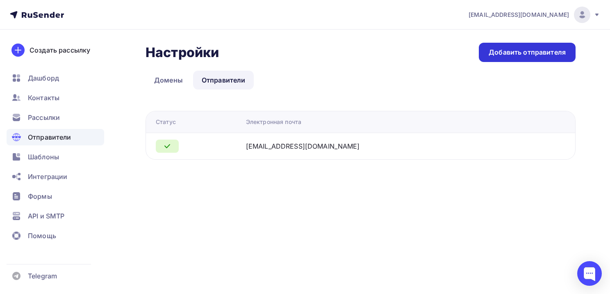
click at [526, 47] on div "Добавить отправителя" at bounding box center [527, 52] width 97 height 19
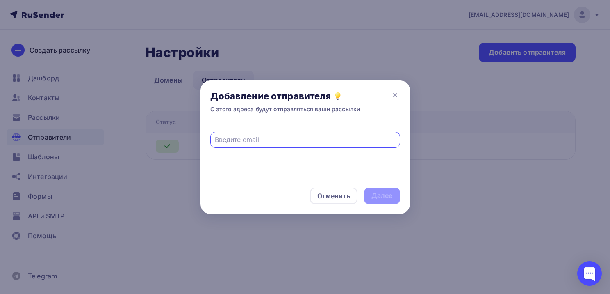
paste input "[EMAIL_ADDRESS][DOMAIN_NAME]"
type input "[EMAIL_ADDRESS][DOMAIN_NAME]"
click at [386, 198] on div "Далее" at bounding box center [381, 195] width 21 height 9
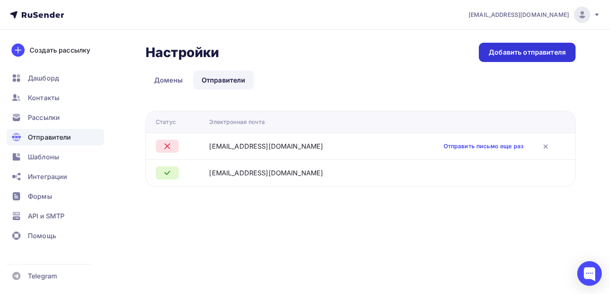
click at [535, 55] on div "Добавить отправителя" at bounding box center [527, 52] width 77 height 9
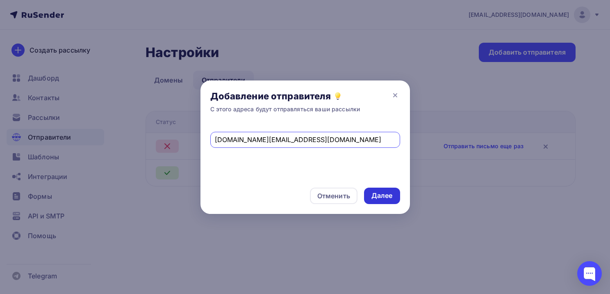
type input "[DOMAIN_NAME][EMAIL_ADDRESS][DOMAIN_NAME]"
click at [372, 196] on div "Далее" at bounding box center [381, 195] width 21 height 9
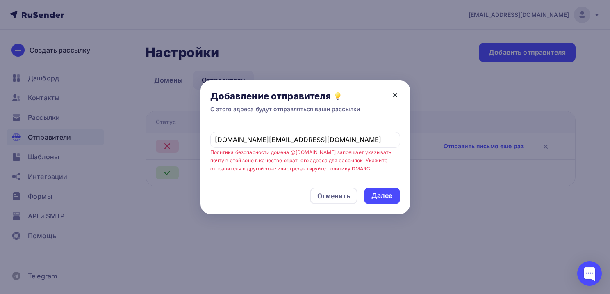
click at [394, 95] on icon at bounding box center [395, 95] width 10 height 10
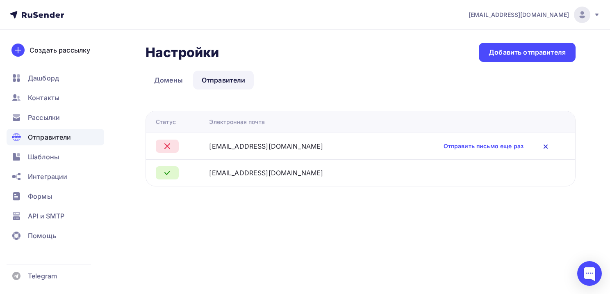
click at [549, 146] on icon at bounding box center [546, 146] width 10 height 10
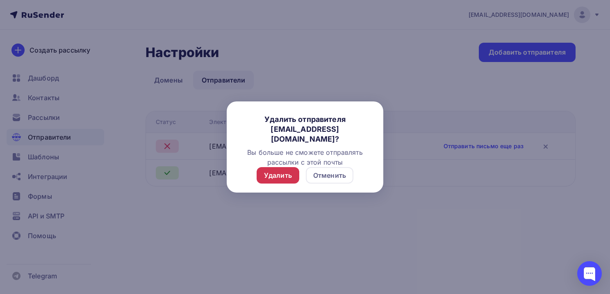
click at [299, 174] on div "Удалить Отменить" at bounding box center [305, 180] width 157 height 26
click at [298, 174] on div "Удалить" at bounding box center [278, 175] width 43 height 16
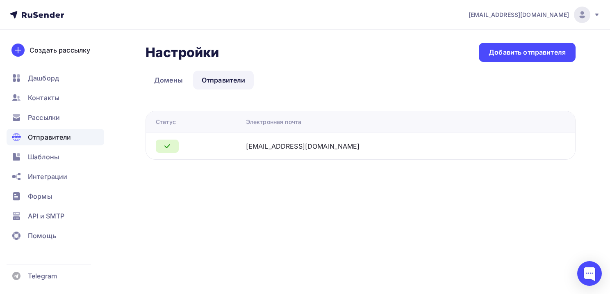
click at [60, 136] on span "Отправители" at bounding box center [49, 137] width 43 height 10
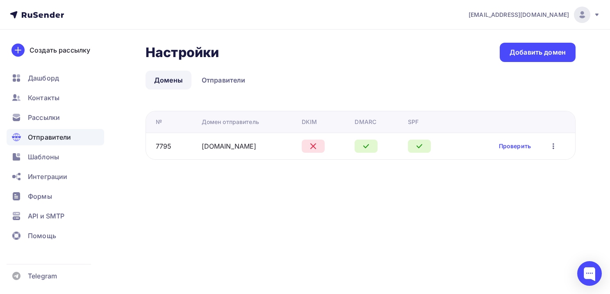
click at [509, 150] on div "Проверить Редактировать Удалить" at bounding box center [529, 146] width 60 height 11
click at [509, 148] on link "Проверить" at bounding box center [515, 146] width 32 height 8
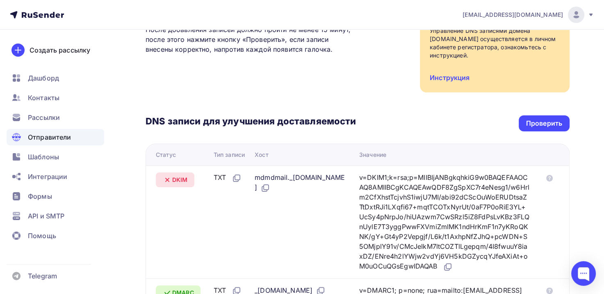
scroll to position [164, 0]
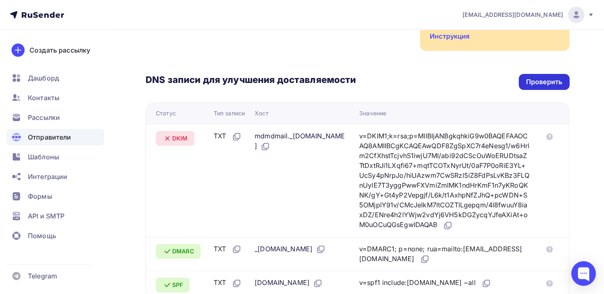
click at [538, 87] on div "Проверить" at bounding box center [544, 82] width 51 height 16
